Goal: Transaction & Acquisition: Purchase product/service

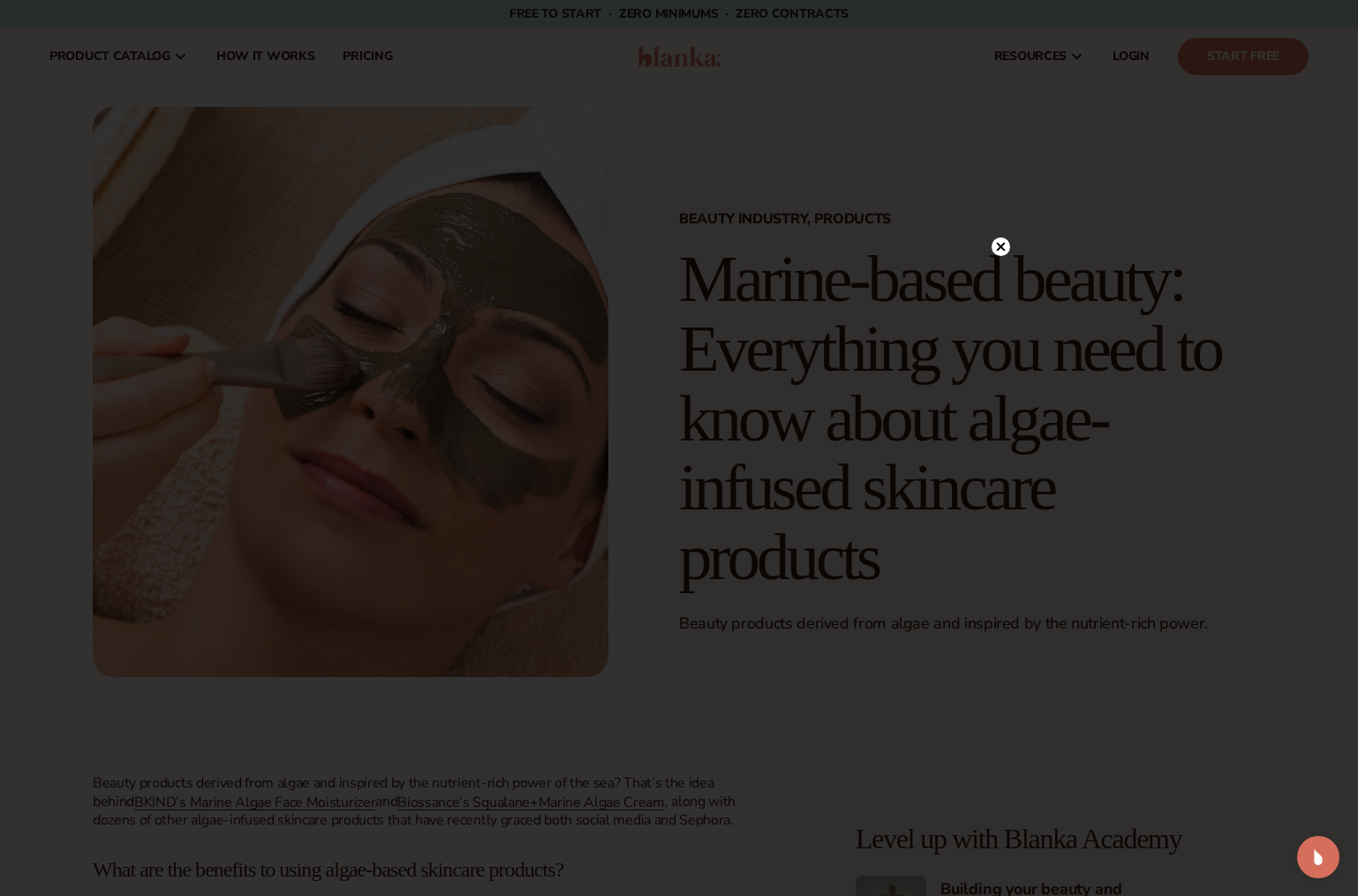
click at [1013, 253] on div at bounding box center [679, 448] width 1358 height 896
click at [1005, 252] on circle at bounding box center [1001, 246] width 18 height 18
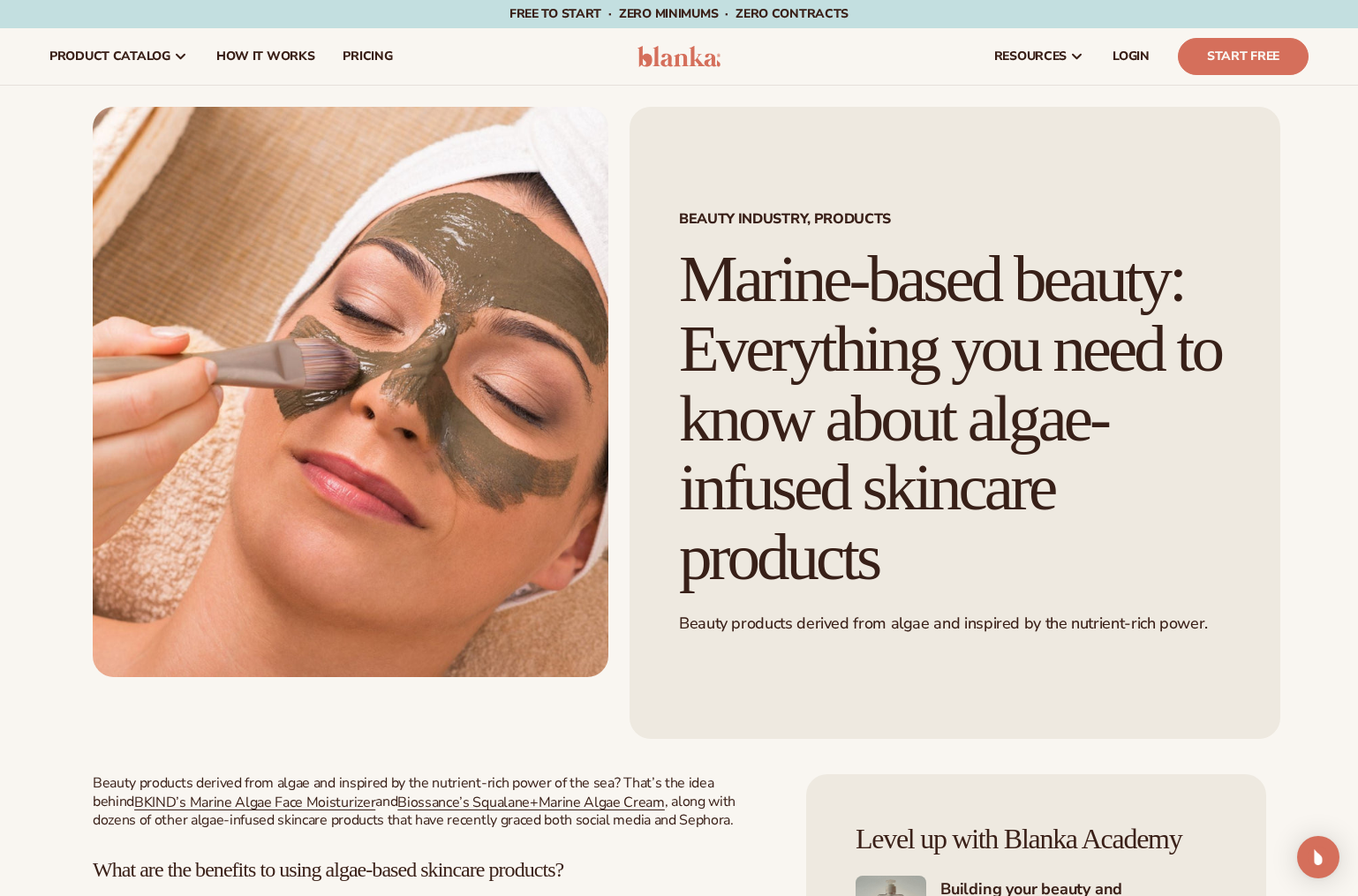
click at [668, 51] on img at bounding box center [679, 57] width 84 height 21
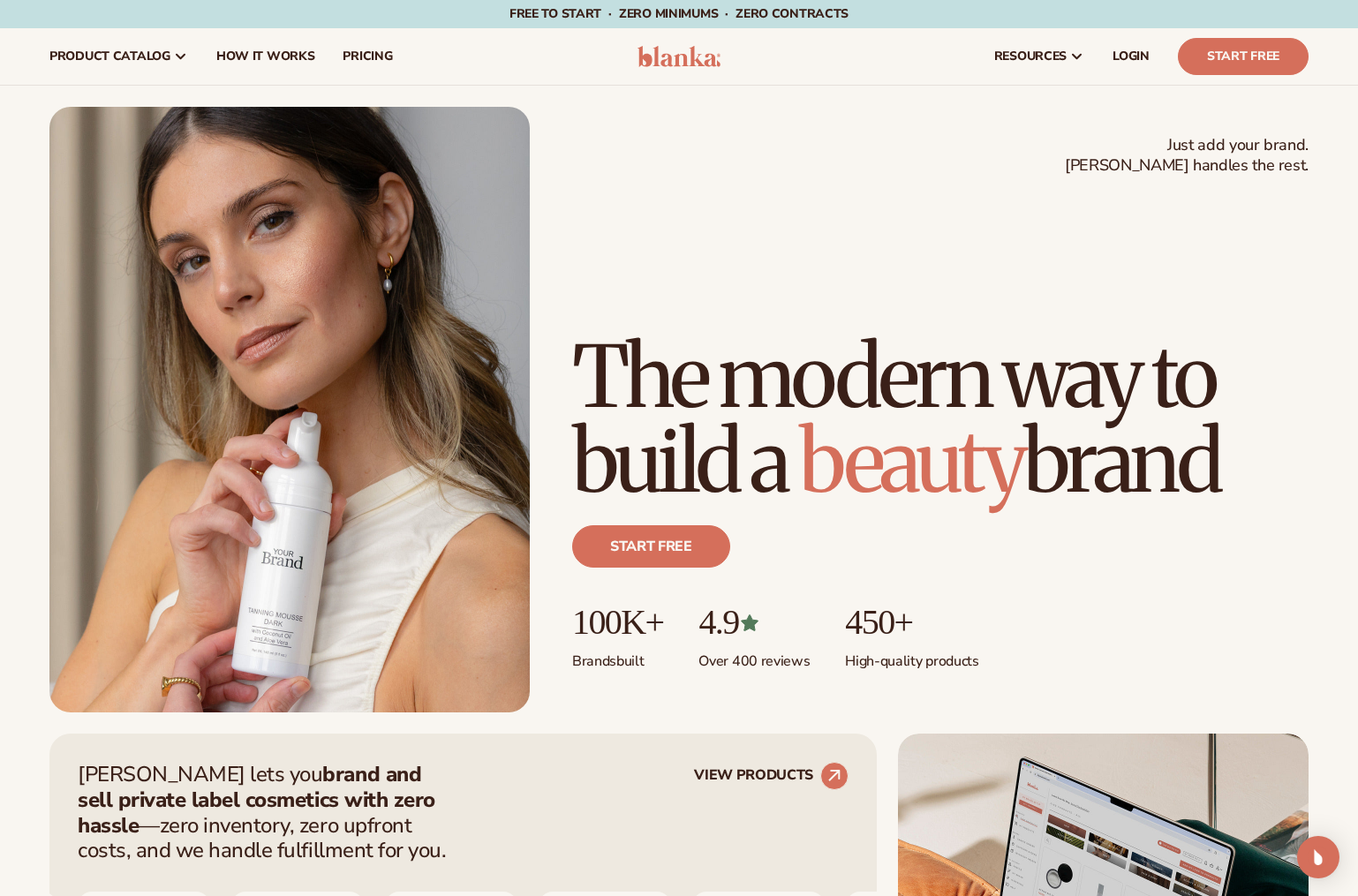
scroll to position [132, 0]
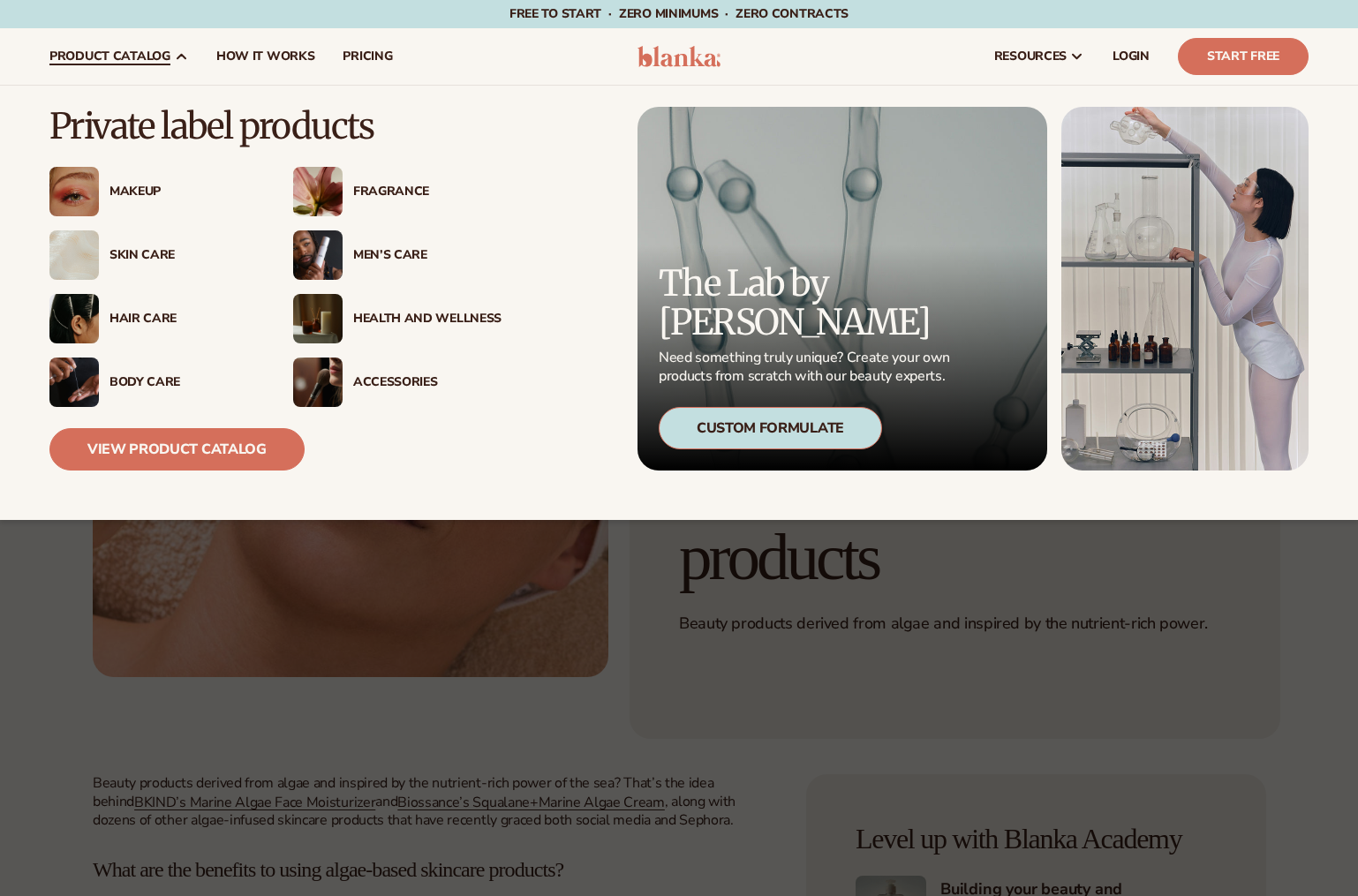
scroll to position [3, 0]
click at [136, 55] on span "product catalog" at bounding box center [109, 56] width 121 height 14
click at [138, 252] on div "Skin Care" at bounding box center [184, 256] width 149 height 15
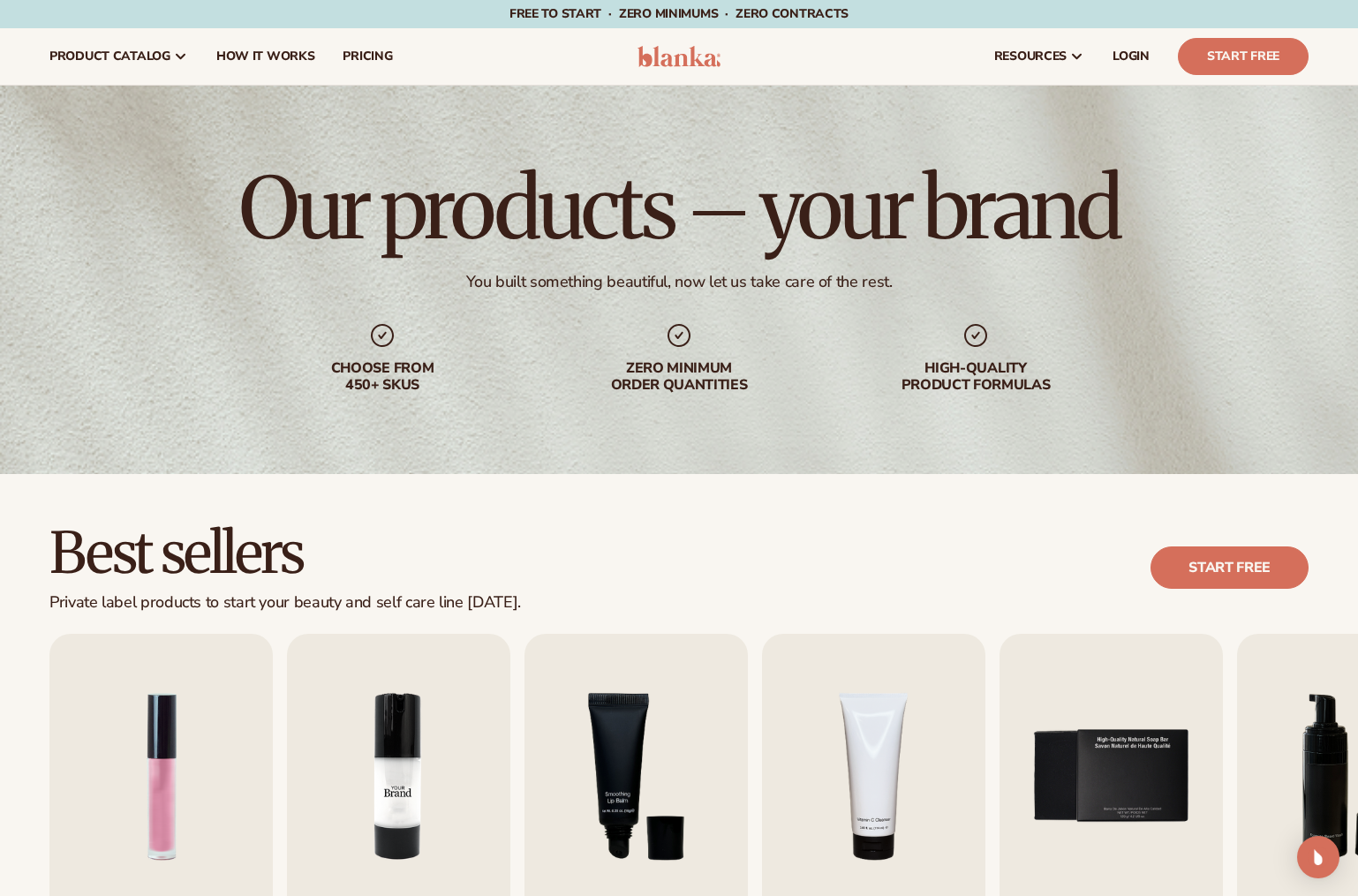
click at [413, 720] on img "2 / 9" at bounding box center [398, 775] width 223 height 285
click at [624, 721] on img "3 / 9" at bounding box center [636, 775] width 223 height 285
